Goal: Transaction & Acquisition: Register for event/course

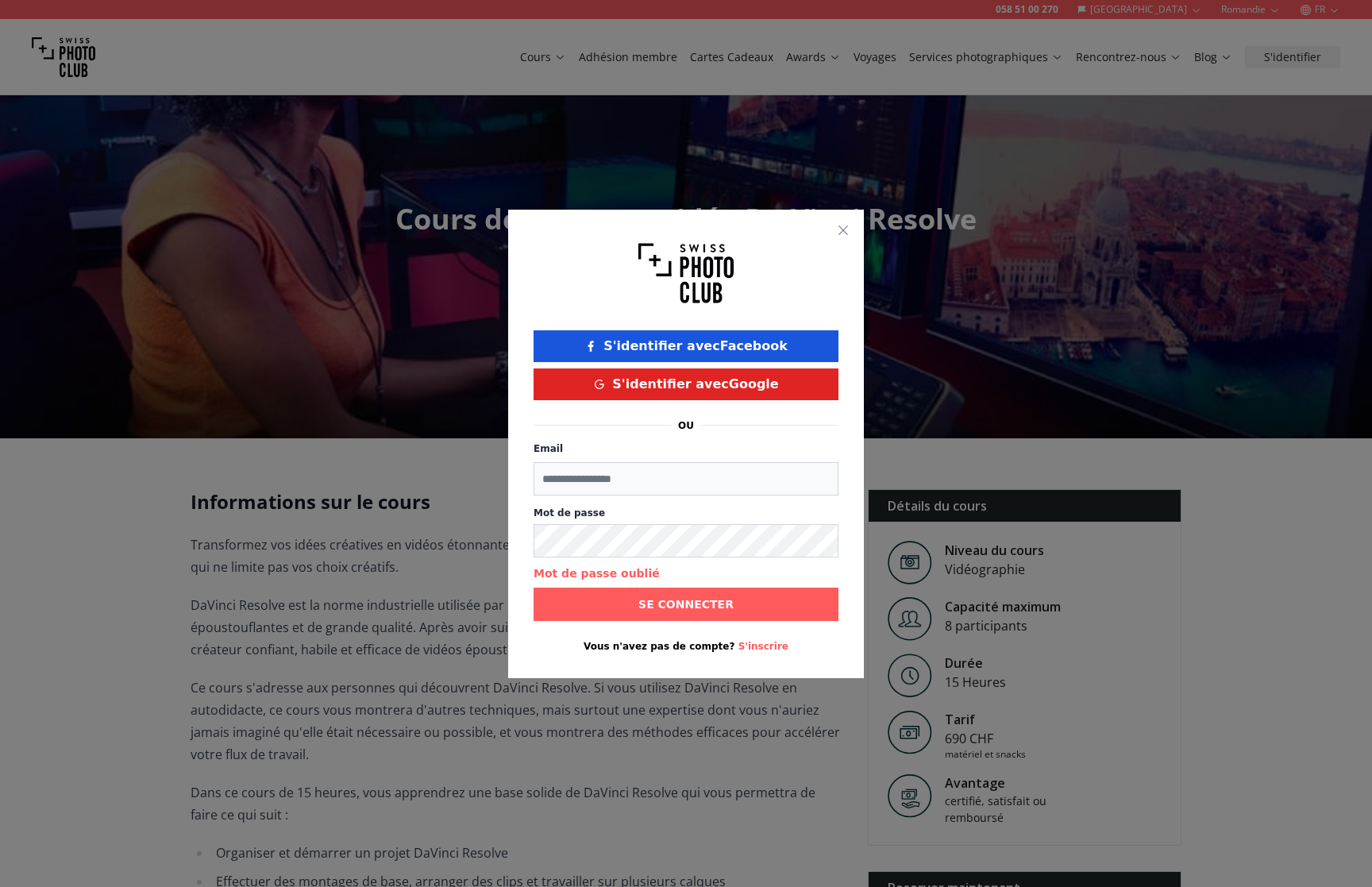
scroll to position [920, 0]
